Goal: Task Accomplishment & Management: Complete application form

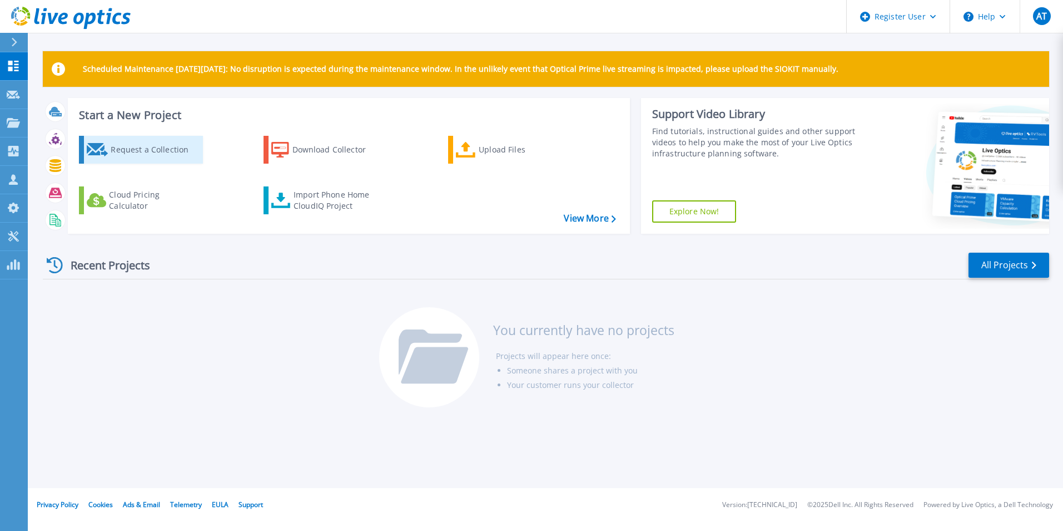
click at [122, 147] on div "Request a Collection" at bounding box center [155, 149] width 89 height 22
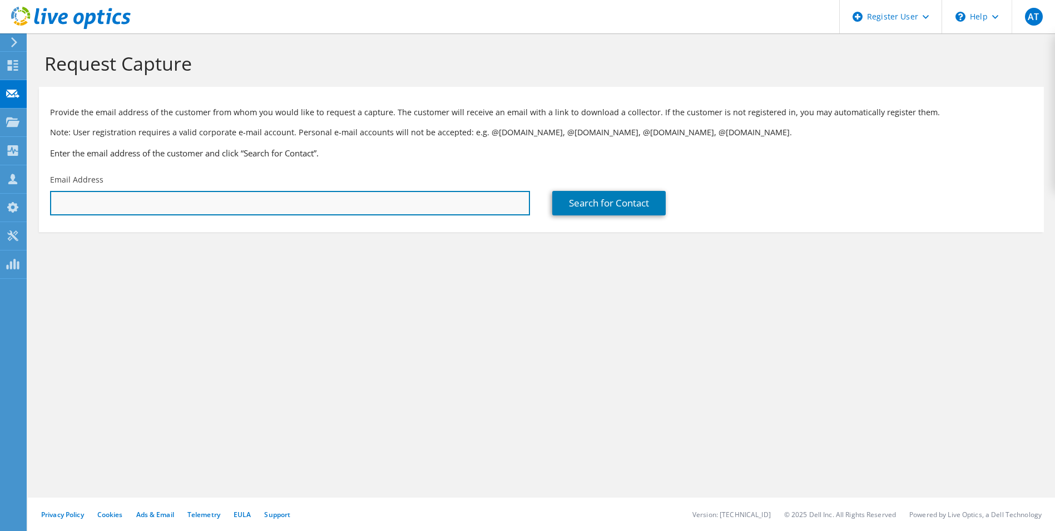
click at [166, 193] on input "text" at bounding box center [290, 203] width 480 height 24
paste input "russell.prance@gmail.com"
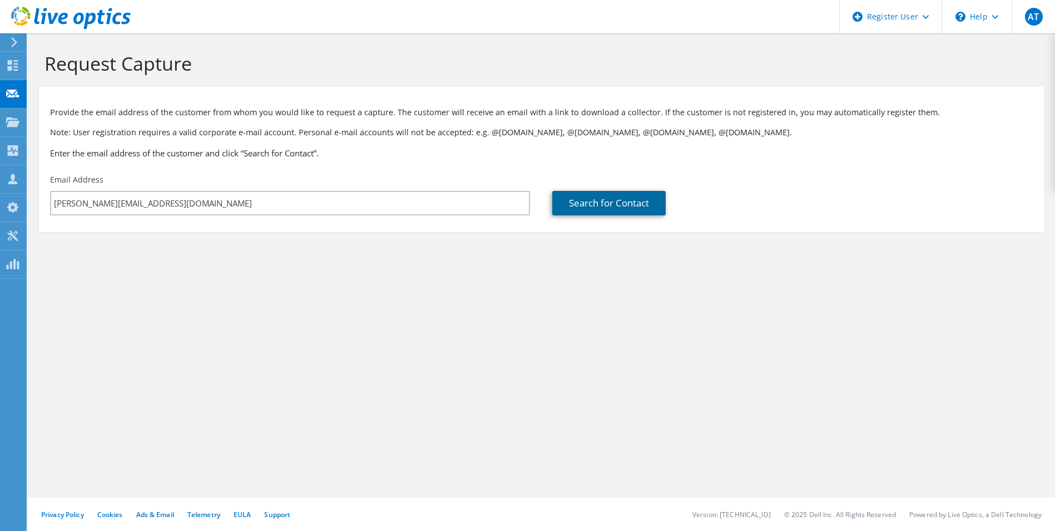
click at [588, 207] on link "Search for Contact" at bounding box center [608, 203] width 113 height 24
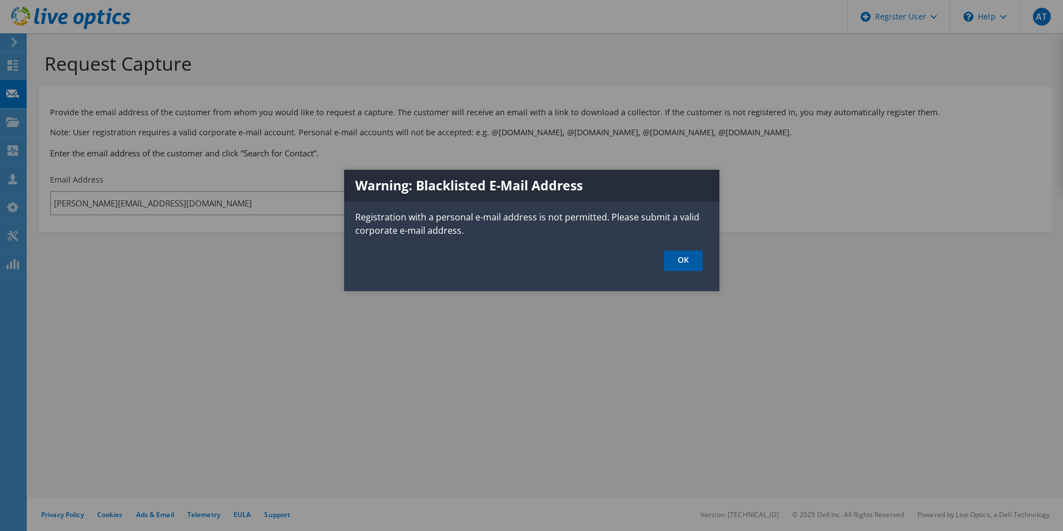
click at [678, 259] on link "OK" at bounding box center [683, 260] width 39 height 21
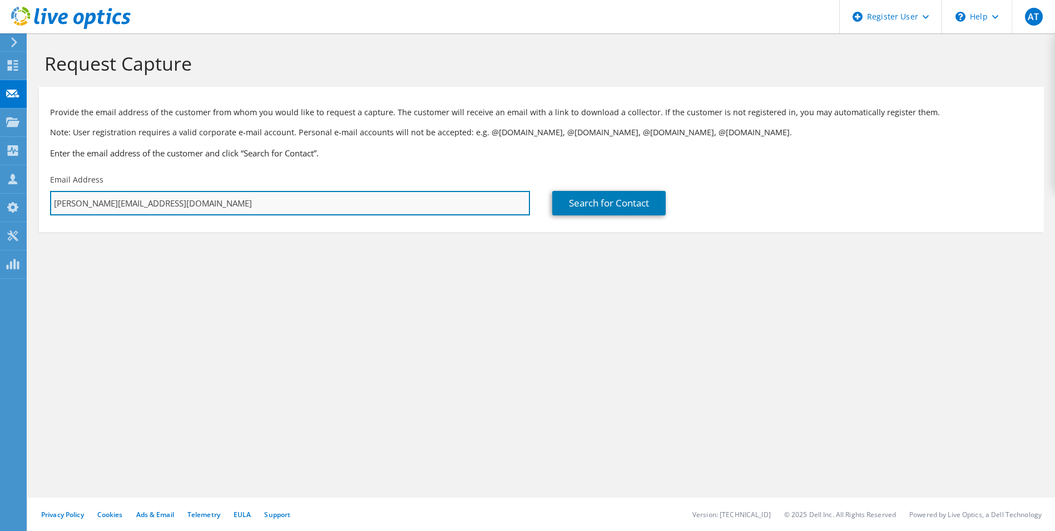
click at [315, 210] on input "russell.prance@gmail.com" at bounding box center [290, 203] width 480 height 24
paste input "info@creativemodels.co.uk"
type input "info@creativemodels.co.uk"
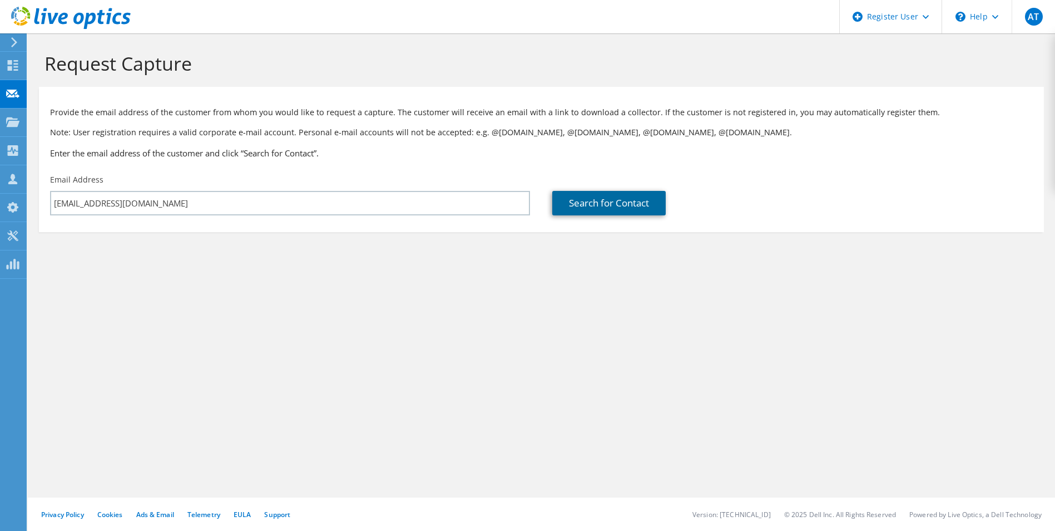
click at [579, 206] on link "Search for Contact" at bounding box center [608, 203] width 113 height 24
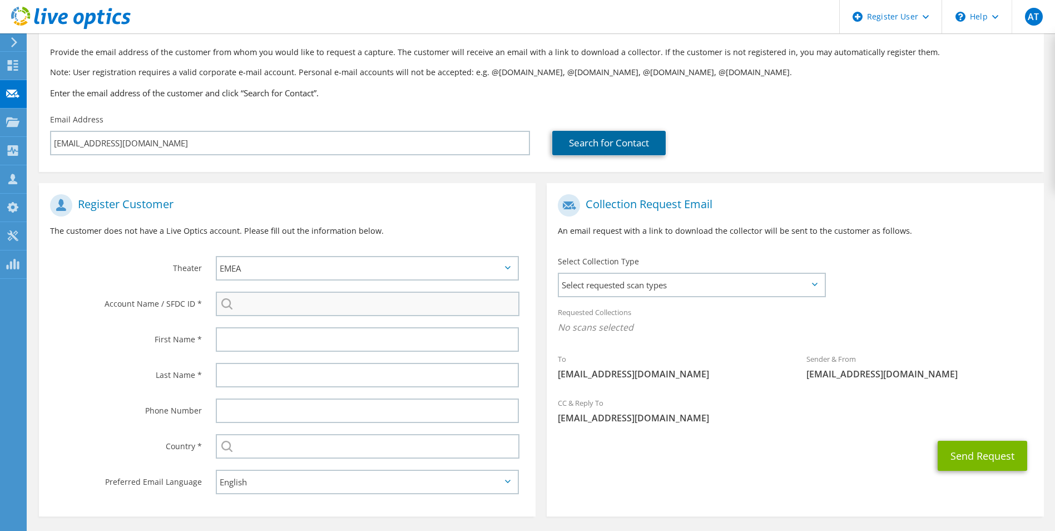
scroll to position [101, 0]
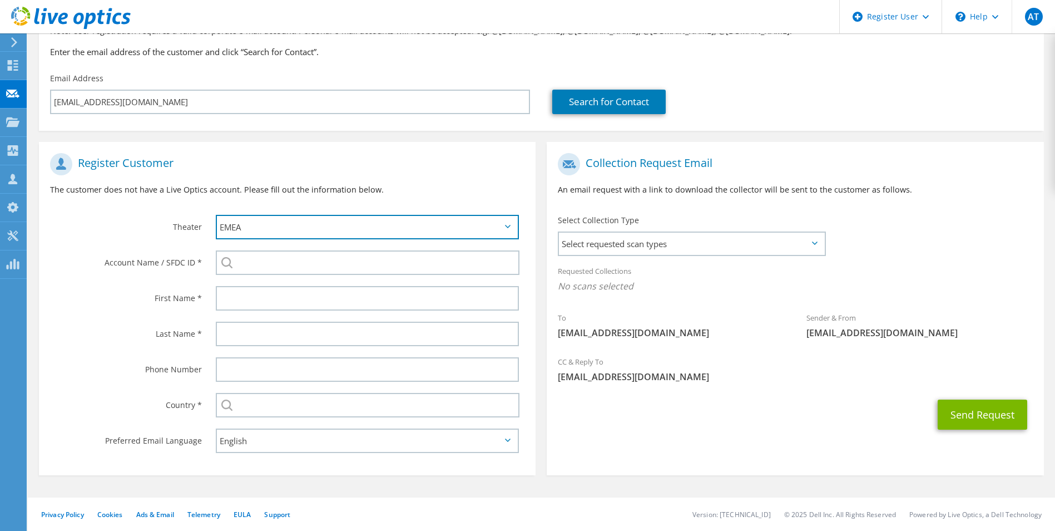
click at [294, 225] on select "APJ EMEA NA/LATAM" at bounding box center [368, 227] width 304 height 24
click at [216, 215] on select "APJ EMEA NA/LATAM" at bounding box center [368, 227] width 304 height 24
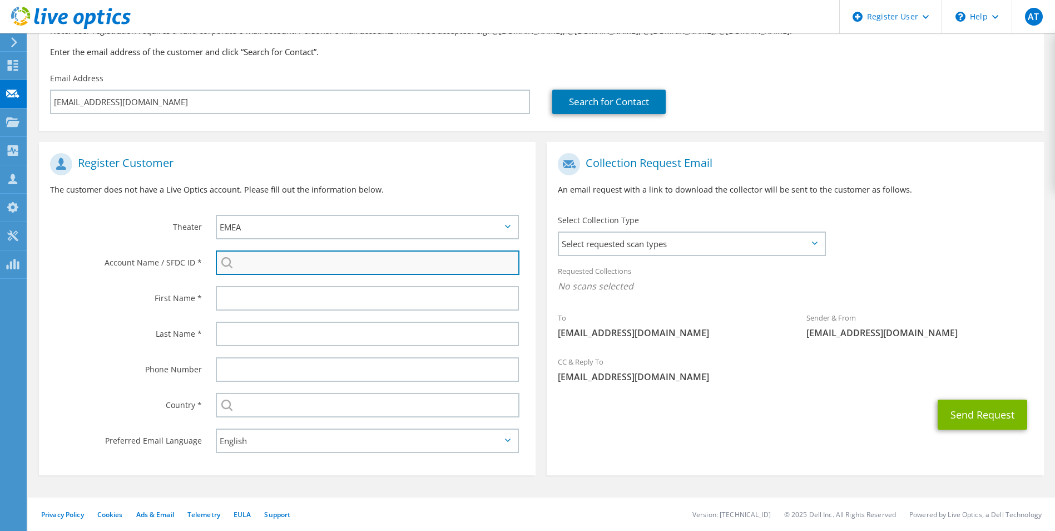
click at [246, 265] on input "search" at bounding box center [368, 262] width 304 height 24
paste input "3536835806"
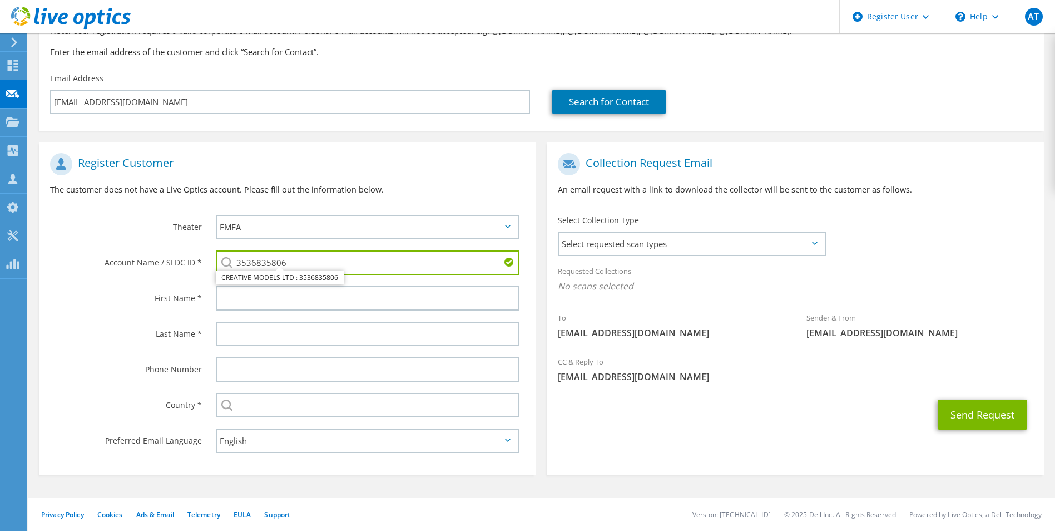
click at [133, 305] on div "First Name *" at bounding box center [122, 297] width 166 height 34
click at [320, 277] on li "CREATIVE MODELS LTD : 3536835806" at bounding box center [280, 277] width 128 height 13
type input "CREATIVE MODELS LTD : 3536835806"
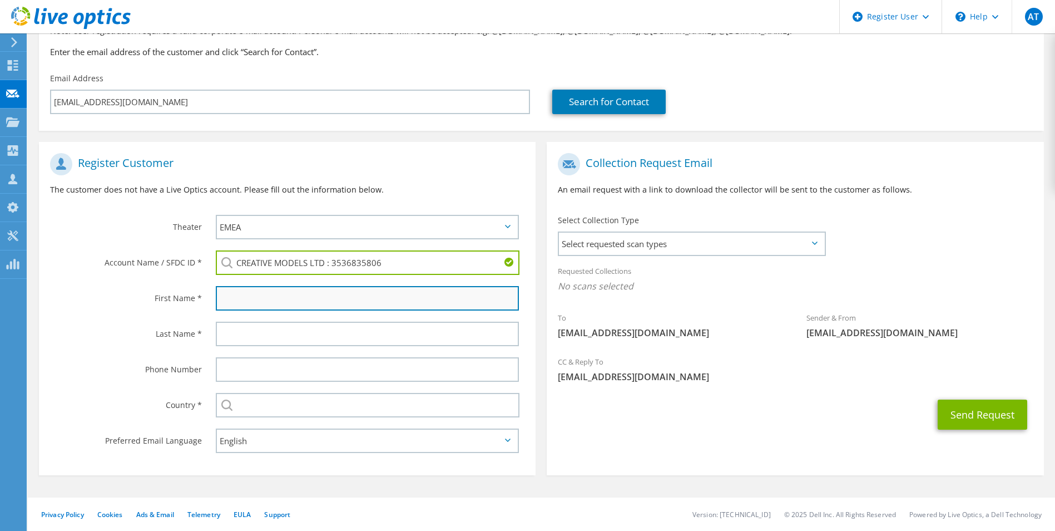
click at [302, 300] on input "text" at bounding box center [368, 298] width 304 height 24
click at [238, 297] on input "text" at bounding box center [368, 298] width 304 height 24
type input "RUSSELL"
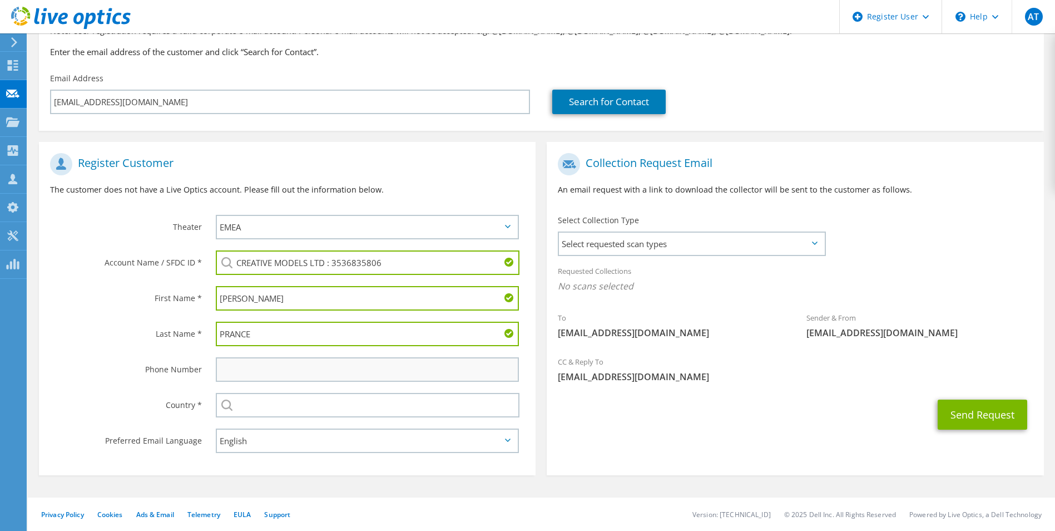
type input "PRANCE"
click at [240, 372] on input "text" at bounding box center [368, 369] width 304 height 24
click at [280, 368] on input "text" at bounding box center [368, 369] width 304 height 24
paste input "1733380977"
type input "1733380977"
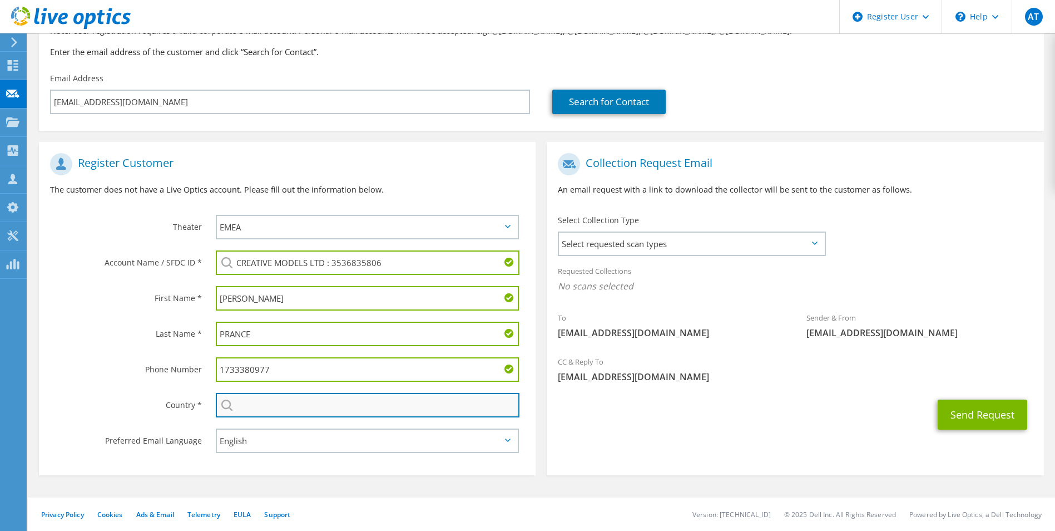
click at [257, 401] on input "text" at bounding box center [368, 405] width 304 height 24
type input "United Kingdom"
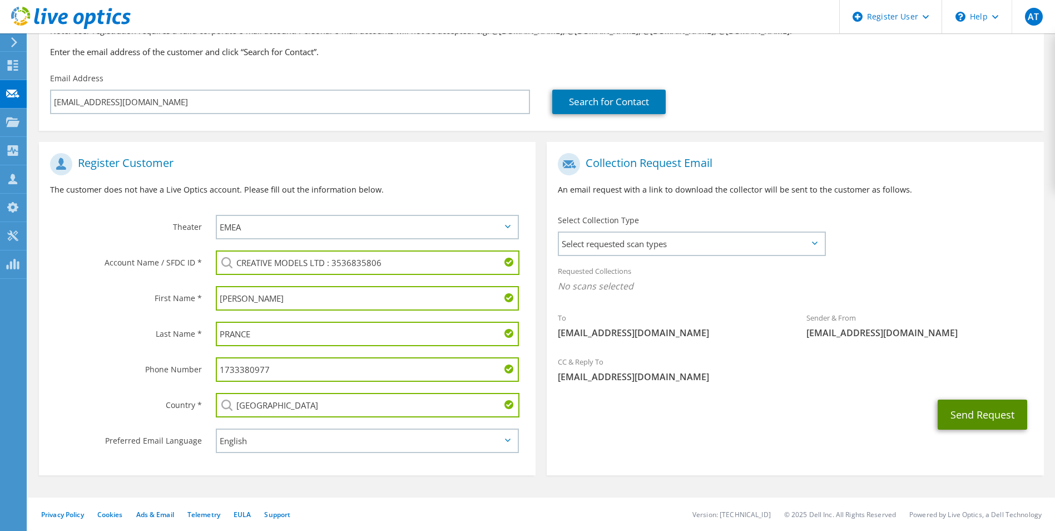
click at [961, 416] on button "Send Request" at bounding box center [983, 414] width 90 height 30
